Goal: Information Seeking & Learning: Find specific fact

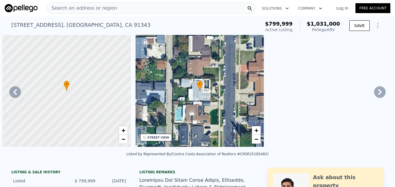
scroll to position [0, 2474]
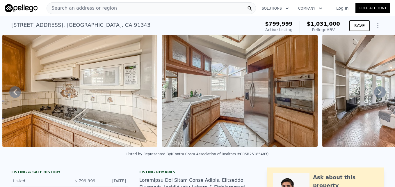
click at [76, 10] on span "Search an address or region" at bounding box center [82, 8] width 70 height 7
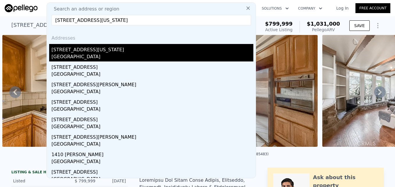
type input "[STREET_ADDRESS][US_STATE]"
click at [83, 55] on div "[GEOGRAPHIC_DATA]" at bounding box center [153, 57] width 202 height 8
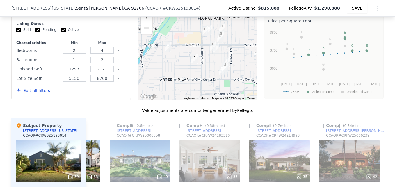
scroll to position [459, 0]
click at [139, 150] on div "40" at bounding box center [140, 161] width 61 height 42
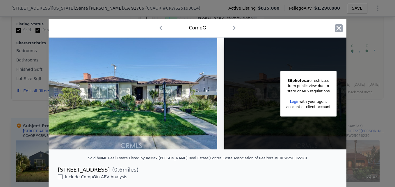
click at [337, 27] on icon "button" at bounding box center [339, 28] width 5 height 5
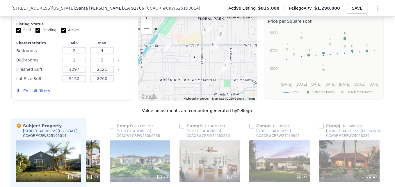
scroll to position [421, 0]
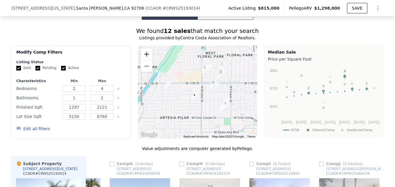
click at [146, 49] on button "Zoom in" at bounding box center [147, 54] width 12 height 12
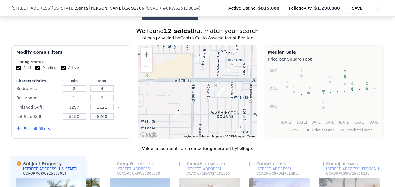
drag, startPoint x: 224, startPoint y: 88, endPoint x: 205, endPoint y: 96, distance: 20.2
click at [205, 96] on div at bounding box center [198, 91] width 120 height 93
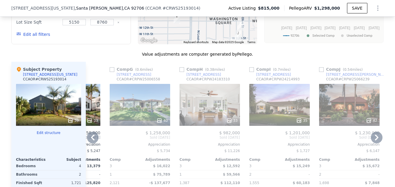
scroll to position [516, 0]
click at [123, 72] on div "[STREET_ADDRESS]" at bounding box center [134, 74] width 35 height 5
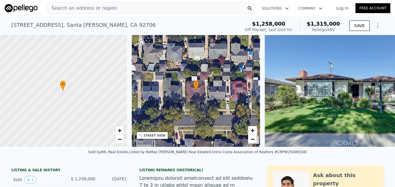
scroll to position [0, 2]
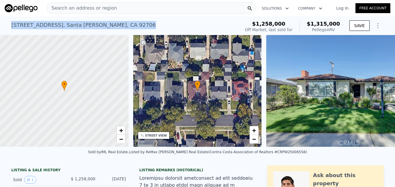
drag, startPoint x: 7, startPoint y: 24, endPoint x: 103, endPoint y: 31, distance: 96.0
click at [103, 31] on div "1015 W 18th St , Santa Ana , CA 92706 Sold Feb 2025 for $1.258m (~ARV $1.315m )…" at bounding box center [197, 25] width 395 height 19
drag, startPoint x: 103, startPoint y: 31, endPoint x: 77, endPoint y: 26, distance: 26.4
copy div "1015 W 18th St , Santa Ana , CA 92706"
